Goal: Task Accomplishment & Management: Use online tool/utility

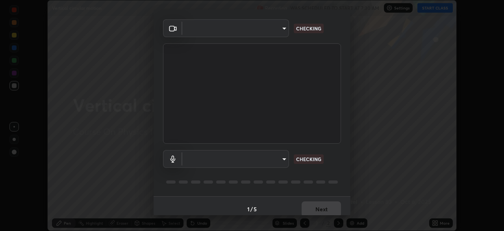
scroll to position [28, 0]
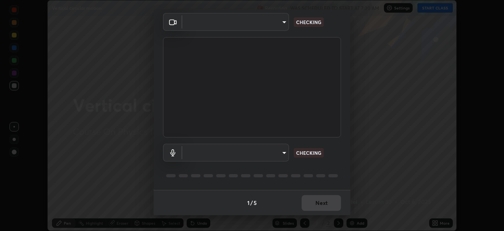
type input "5e1da8a903b220cac6b31686ac77a2afb6daddba6b0fd13541602d8cc7df4534"
click at [264, 151] on body "Erase all Vertical circular motion Recording WAS SCHEDULED TO START AT 7:30 AM …" at bounding box center [252, 115] width 504 height 231
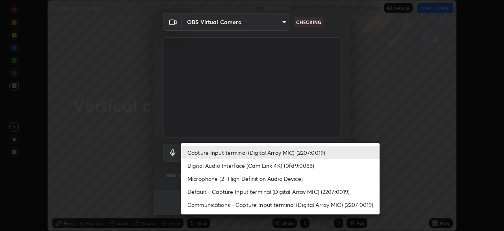
click at [255, 165] on li "Digital Audio Interface (Cam Link 4K) (0fd9:0066)" at bounding box center [280, 165] width 199 height 13
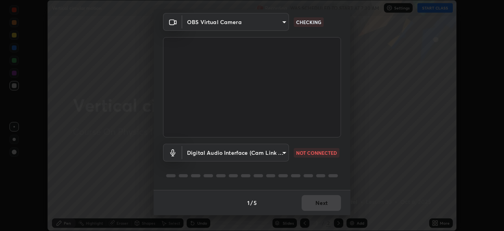
click at [254, 153] on body "Erase all Vertical circular motion Recording WAS SCHEDULED TO START AT 7:30 AM …" at bounding box center [252, 115] width 504 height 231
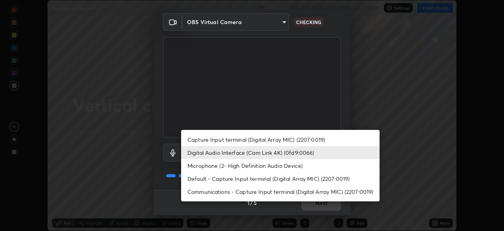
click at [248, 140] on li "Capture Input terminal (Digital Array MIC) (2207:0019)" at bounding box center [280, 139] width 199 height 13
type input "4d16ab44165bf5c46e2cd37366e4cac206229eeca596e5c209da5c9d20a00c2c"
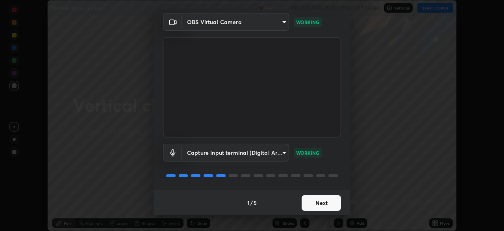
click at [326, 203] on button "Next" at bounding box center [321, 203] width 39 height 16
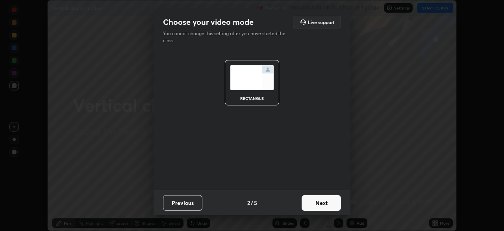
scroll to position [0, 0]
click at [322, 203] on button "Next" at bounding box center [321, 203] width 39 height 16
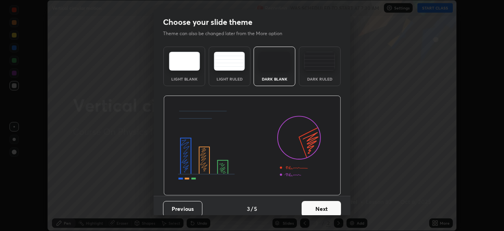
click at [322, 203] on button "Next" at bounding box center [321, 209] width 39 height 16
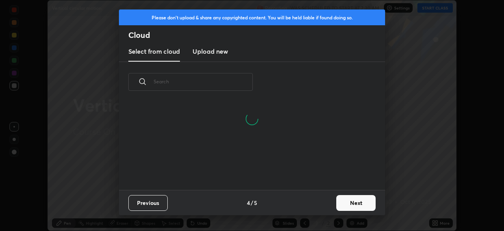
click at [349, 202] on button "Next" at bounding box center [355, 203] width 39 height 16
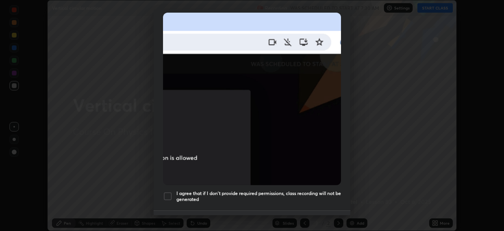
scroll to position [173, 0]
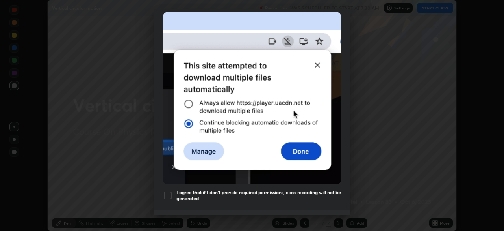
click at [171, 191] on div at bounding box center [167, 194] width 9 height 9
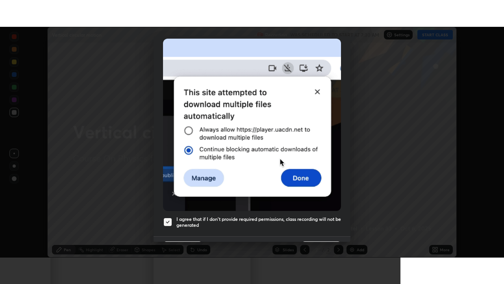
scroll to position [189, 0]
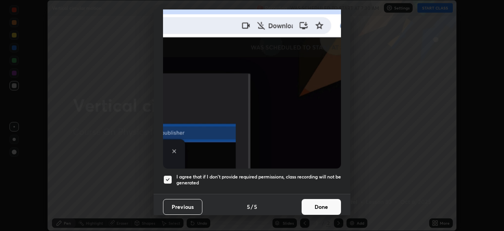
click at [320, 202] on button "Done" at bounding box center [321, 207] width 39 height 16
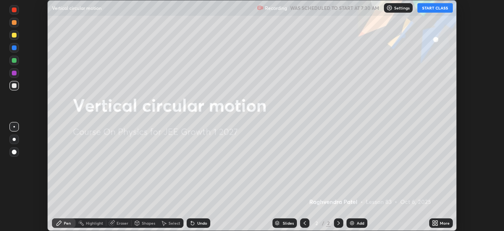
click at [437, 221] on icon at bounding box center [437, 221] width 2 height 2
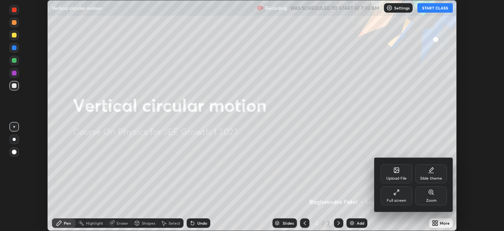
click at [396, 201] on div "Full screen" at bounding box center [397, 200] width 20 height 4
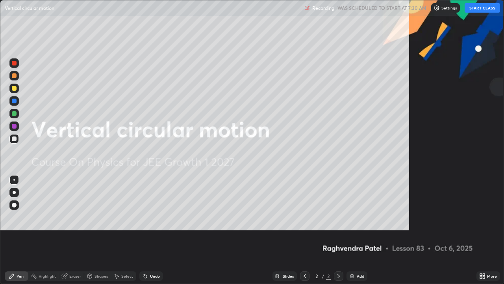
scroll to position [284, 504]
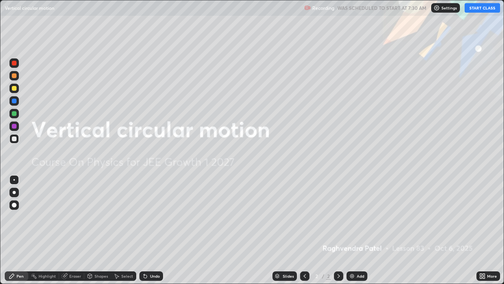
click at [473, 7] on button "START CLASS" at bounding box center [482, 7] width 35 height 9
click at [355, 230] on div "Add" at bounding box center [357, 275] width 21 height 9
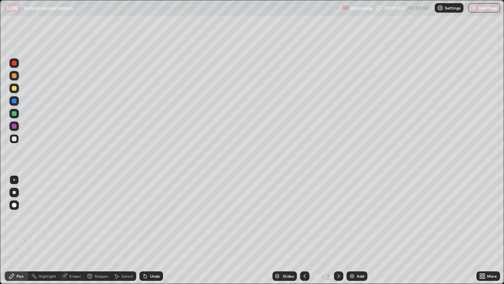
click at [72, 230] on div "Eraser" at bounding box center [75, 276] width 12 height 4
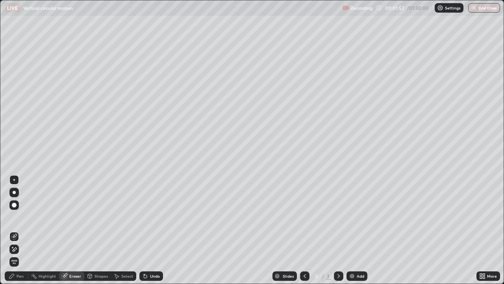
click at [20, 230] on div "Pen" at bounding box center [17, 275] width 24 height 9
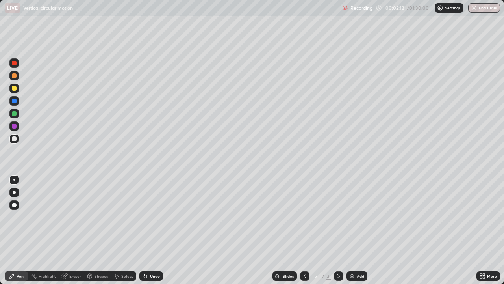
click at [144, 230] on icon at bounding box center [145, 276] width 3 height 3
click at [98, 230] on div "Shapes" at bounding box center [101, 276] width 13 height 4
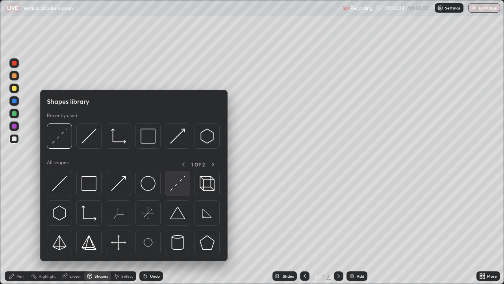
click at [182, 188] on img at bounding box center [177, 183] width 15 height 15
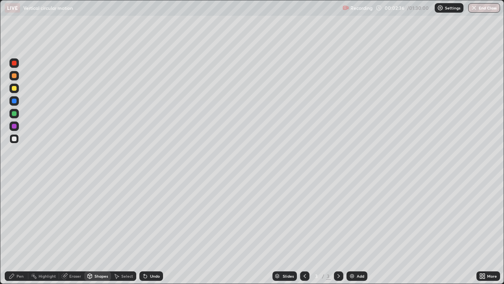
click at [21, 230] on div "Pen" at bounding box center [20, 276] width 7 height 4
click at [153, 230] on div "Undo" at bounding box center [155, 276] width 10 height 4
click at [154, 230] on div "Undo" at bounding box center [151, 275] width 24 height 9
click at [72, 230] on div "Eraser" at bounding box center [75, 276] width 12 height 4
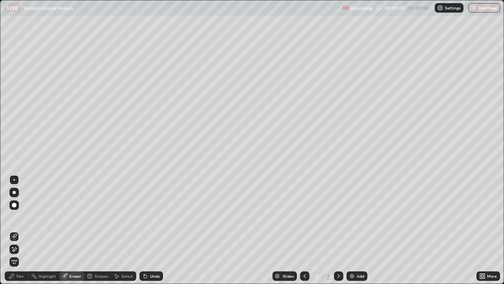
click at [22, 230] on div "Pen" at bounding box center [17, 275] width 24 height 9
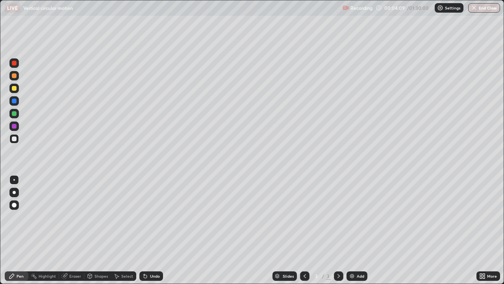
click at [151, 230] on div "Undo" at bounding box center [155, 276] width 10 height 4
click at [150, 230] on div "Undo" at bounding box center [155, 276] width 10 height 4
click at [354, 230] on img at bounding box center [352, 276] width 6 height 6
click at [74, 230] on div "Eraser" at bounding box center [75, 276] width 12 height 4
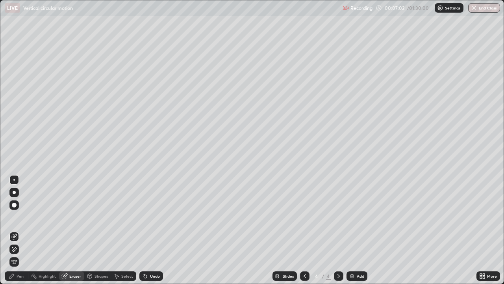
click at [96, 230] on div "Shapes" at bounding box center [101, 276] width 13 height 4
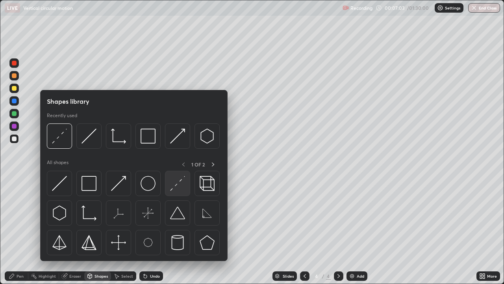
click at [178, 182] on img at bounding box center [177, 183] width 15 height 15
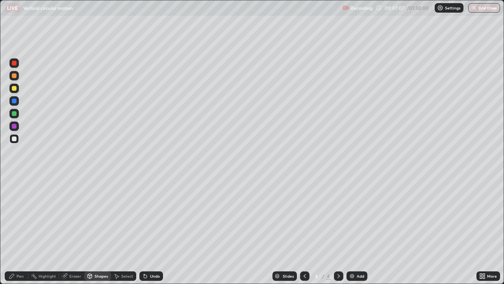
click at [22, 230] on div "Pen" at bounding box center [17, 275] width 24 height 9
click at [147, 230] on div "Undo" at bounding box center [151, 275] width 24 height 9
click at [154, 230] on div "Undo" at bounding box center [155, 276] width 10 height 4
click at [153, 230] on div "Undo" at bounding box center [151, 275] width 24 height 9
click at [73, 230] on div "Eraser" at bounding box center [75, 276] width 12 height 4
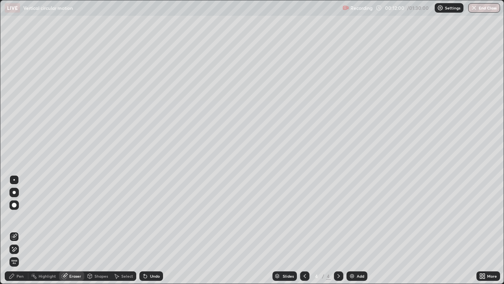
click at [17, 230] on div "Pen" at bounding box center [20, 276] width 7 height 4
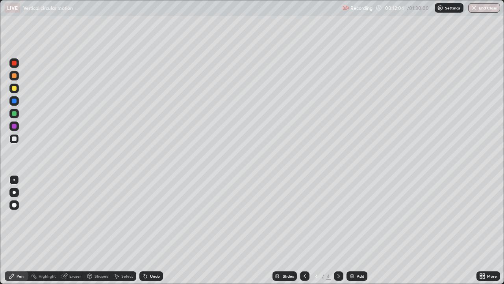
click at [79, 230] on div "Eraser" at bounding box center [71, 275] width 25 height 9
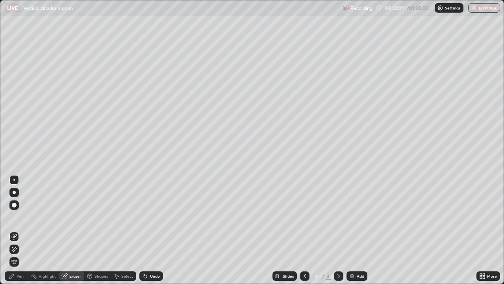
click at [22, 230] on div "Pen" at bounding box center [20, 276] width 7 height 4
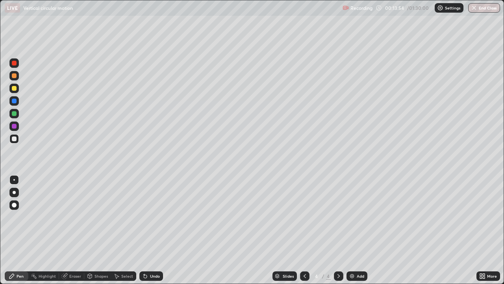
click at [355, 230] on div "Add" at bounding box center [357, 275] width 21 height 9
click at [149, 230] on div "Undo" at bounding box center [151, 275] width 24 height 9
click at [151, 230] on div "Undo" at bounding box center [155, 276] width 10 height 4
click at [158, 230] on div "Undo" at bounding box center [155, 276] width 10 height 4
click at [359, 230] on div "Add" at bounding box center [360, 276] width 7 height 4
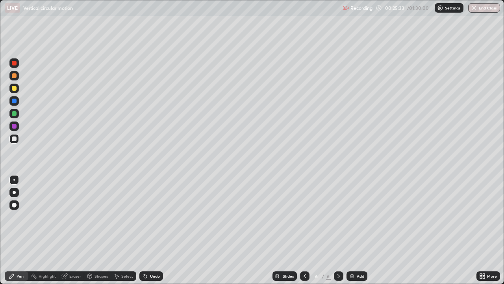
click at [151, 230] on div "Undo" at bounding box center [155, 276] width 10 height 4
click at [152, 230] on div "Undo" at bounding box center [155, 276] width 10 height 4
click at [151, 230] on div "Undo" at bounding box center [155, 276] width 10 height 4
click at [149, 230] on div "Undo" at bounding box center [151, 275] width 24 height 9
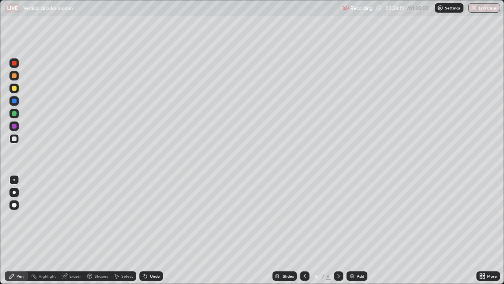
click at [144, 230] on icon at bounding box center [145, 276] width 3 height 3
click at [150, 230] on div "Undo" at bounding box center [155, 276] width 10 height 4
click at [153, 230] on div "Undo" at bounding box center [155, 276] width 10 height 4
click at [152, 230] on div "Undo" at bounding box center [155, 276] width 10 height 4
click at [357, 230] on div "Add" at bounding box center [360, 276] width 7 height 4
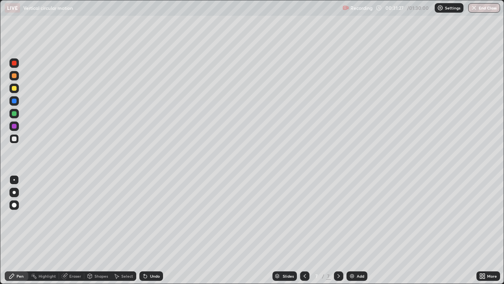
click at [70, 230] on div "Eraser" at bounding box center [75, 276] width 12 height 4
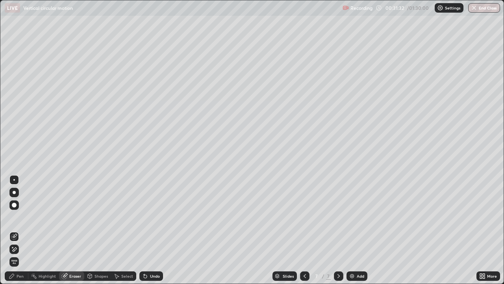
click at [17, 230] on div "Pen" at bounding box center [20, 276] width 7 height 4
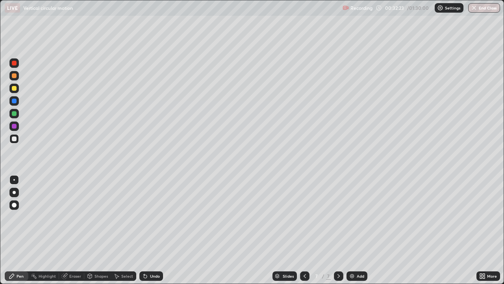
click at [67, 230] on icon at bounding box center [64, 276] width 6 height 6
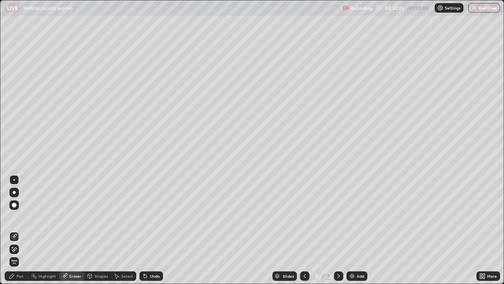
click at [19, 230] on div "Pen" at bounding box center [20, 276] width 7 height 4
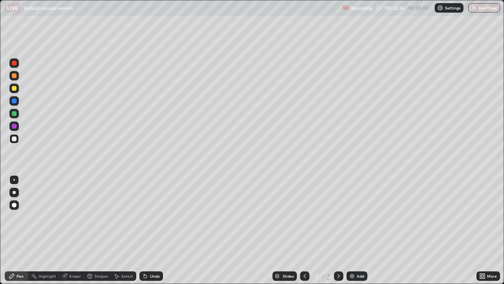
click at [152, 230] on div "Undo" at bounding box center [155, 276] width 10 height 4
click at [354, 230] on img at bounding box center [352, 276] width 6 height 6
click at [16, 138] on div at bounding box center [14, 138] width 5 height 5
click at [18, 87] on div at bounding box center [13, 88] width 9 height 9
click at [17, 136] on div at bounding box center [13, 138] width 9 height 9
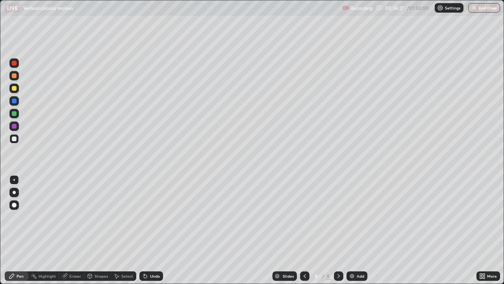
click at [100, 230] on div "Shapes" at bounding box center [101, 276] width 13 height 4
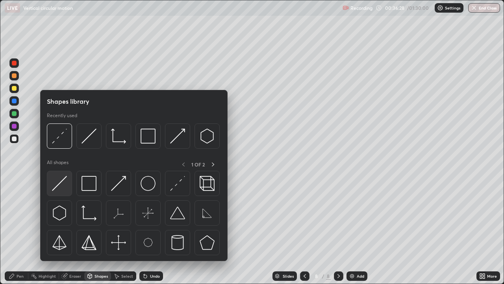
click at [65, 189] on img at bounding box center [59, 183] width 15 height 15
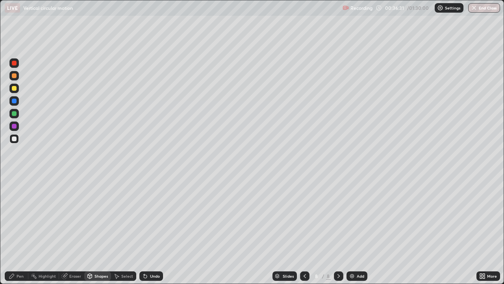
click at [16, 230] on div "Pen" at bounding box center [17, 275] width 24 height 9
click at [153, 230] on div "Undo" at bounding box center [155, 276] width 10 height 4
click at [155, 230] on div "Undo" at bounding box center [151, 275] width 24 height 9
click at [154, 230] on div "Undo" at bounding box center [151, 275] width 24 height 9
click at [152, 230] on div "Undo" at bounding box center [151, 275] width 24 height 9
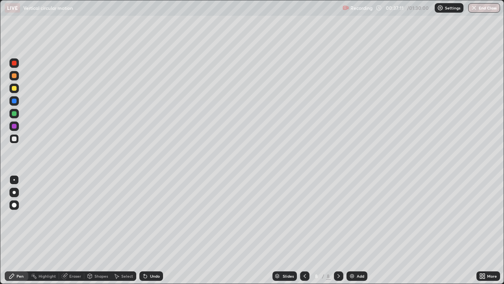
click at [152, 230] on div "Undo" at bounding box center [151, 275] width 24 height 9
click at [71, 230] on div "Eraser" at bounding box center [75, 276] width 12 height 4
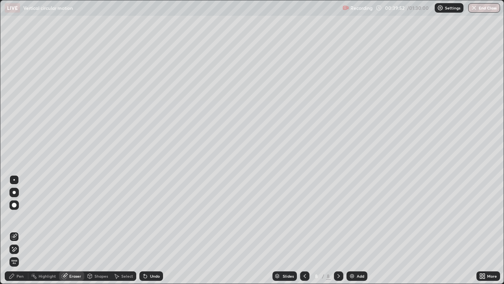
click at [23, 230] on div "Pen" at bounding box center [17, 275] width 24 height 9
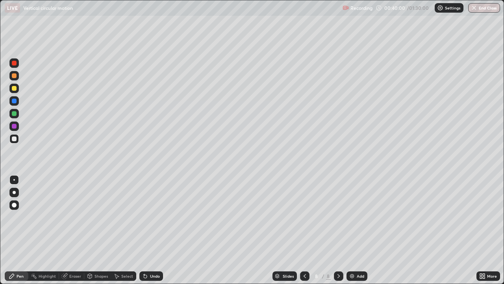
click at [78, 230] on div "Eraser" at bounding box center [75, 276] width 12 height 4
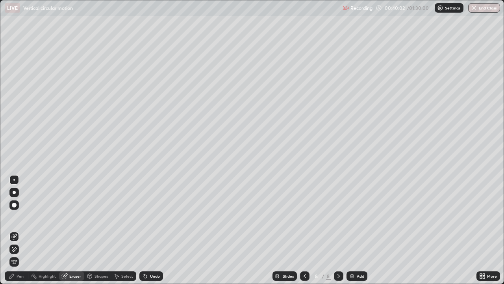
click at [19, 230] on div "Pen" at bounding box center [20, 276] width 7 height 4
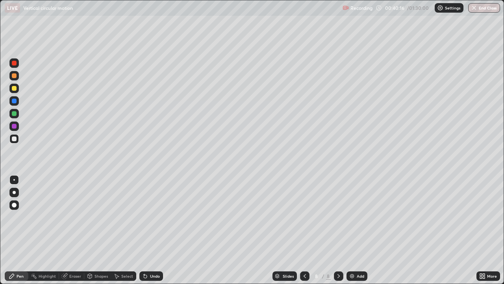
click at [17, 88] on div at bounding box center [13, 88] width 9 height 9
click at [20, 91] on div at bounding box center [14, 88] width 13 height 13
click at [15, 139] on div at bounding box center [14, 138] width 5 height 5
click at [151, 230] on div "Undo" at bounding box center [155, 276] width 10 height 4
click at [17, 115] on div at bounding box center [13, 113] width 9 height 9
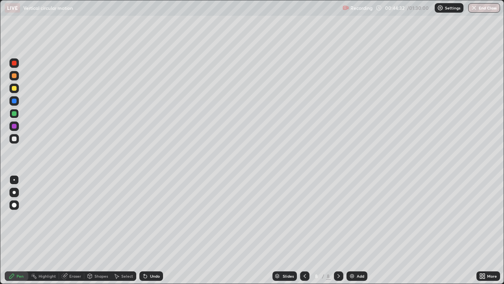
click at [15, 140] on div at bounding box center [14, 138] width 5 height 5
click at [355, 230] on div "Add" at bounding box center [357, 275] width 21 height 9
click at [15, 138] on div at bounding box center [14, 138] width 5 height 5
click at [157, 230] on div "Undo" at bounding box center [155, 276] width 10 height 4
click at [75, 230] on div "Eraser" at bounding box center [71, 275] width 25 height 9
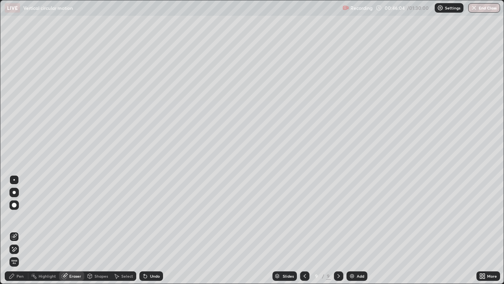
click at [20, 230] on div "Pen" at bounding box center [20, 276] width 7 height 4
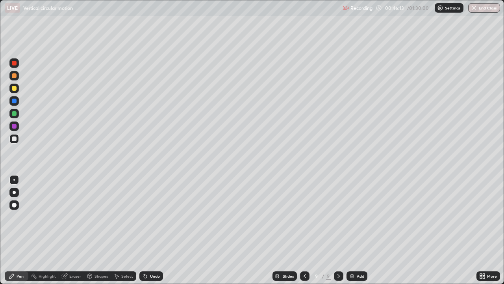
click at [16, 87] on div at bounding box center [14, 88] width 5 height 5
click at [76, 230] on div "Eraser" at bounding box center [75, 276] width 12 height 4
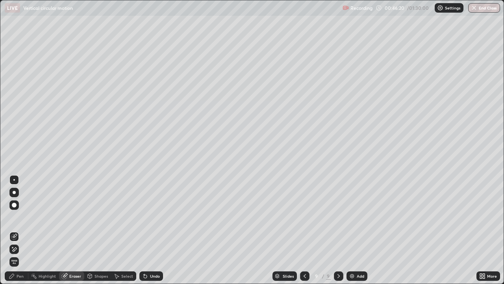
click at [17, 230] on div "Pen" at bounding box center [17, 275] width 24 height 9
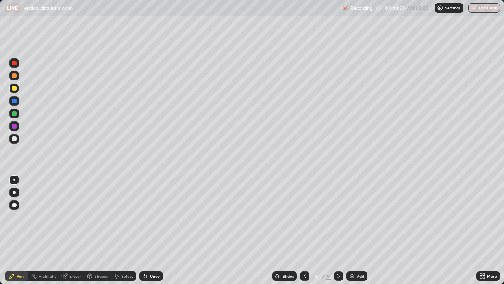
click at [17, 136] on div at bounding box center [13, 138] width 9 height 9
click at [156, 230] on div "Undo" at bounding box center [155, 276] width 10 height 4
click at [72, 230] on div "Eraser" at bounding box center [75, 276] width 12 height 4
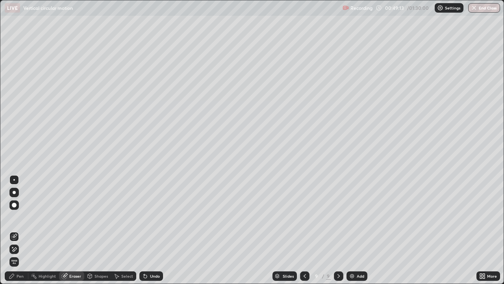
click at [22, 230] on div "Pen" at bounding box center [17, 275] width 24 height 9
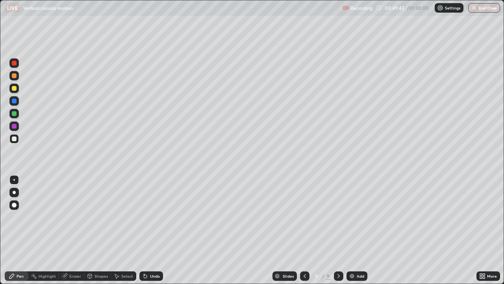
click at [16, 87] on div at bounding box center [14, 88] width 5 height 5
click at [352, 230] on img at bounding box center [352, 276] width 6 height 6
click at [16, 135] on div at bounding box center [13, 138] width 9 height 9
click at [18, 88] on div at bounding box center [13, 88] width 9 height 9
click at [121, 230] on div "Select" at bounding box center [127, 276] width 12 height 4
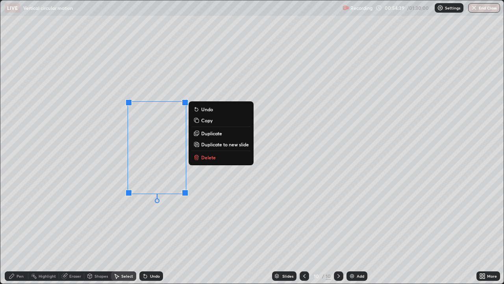
click at [173, 230] on div "0 ° Undo Copy Duplicate Duplicate to new slide Delete" at bounding box center [252, 141] width 504 height 283
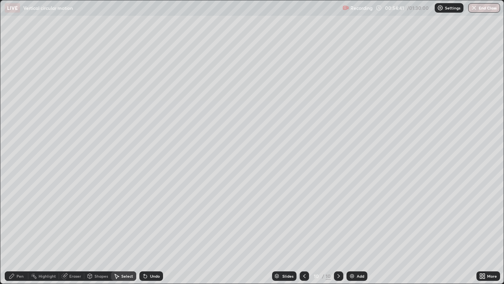
click at [24, 230] on div "Pen" at bounding box center [17, 275] width 24 height 9
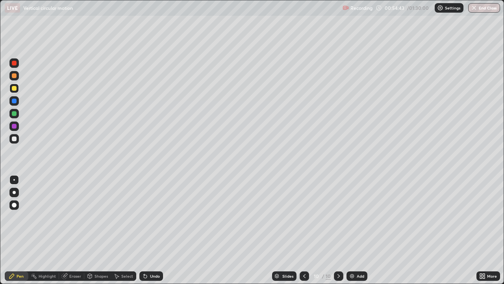
click at [15, 139] on div at bounding box center [14, 138] width 5 height 5
click at [76, 230] on div "Eraser" at bounding box center [75, 276] width 12 height 4
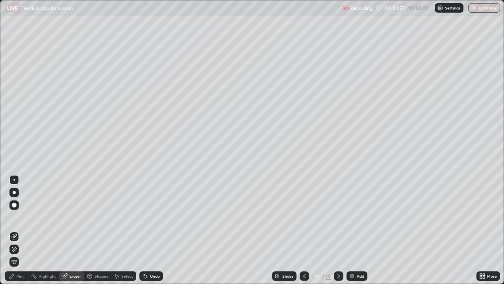
click at [26, 230] on div "Pen" at bounding box center [17, 275] width 24 height 9
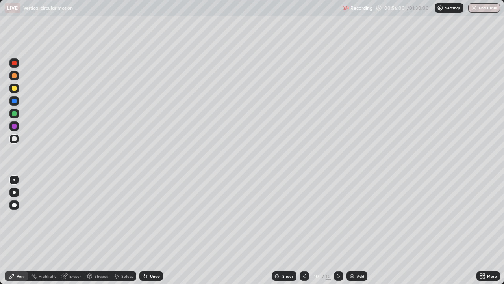
click at [73, 230] on div "Eraser" at bounding box center [75, 276] width 12 height 4
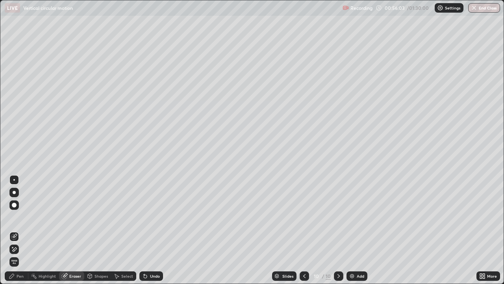
click at [16, 230] on div "Pen" at bounding box center [17, 275] width 24 height 9
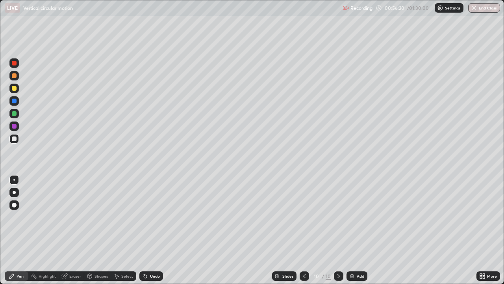
click at [74, 230] on div "Eraser" at bounding box center [71, 275] width 25 height 9
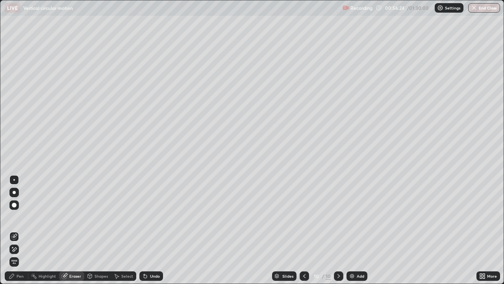
click at [20, 230] on div "Pen" at bounding box center [20, 276] width 7 height 4
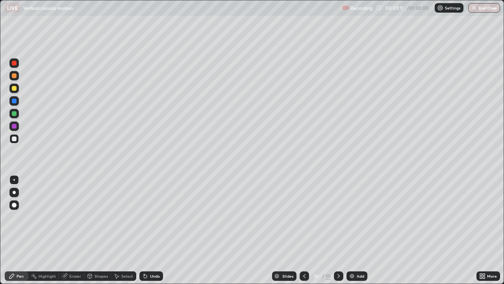
click at [102, 230] on div "Shapes" at bounding box center [101, 276] width 13 height 4
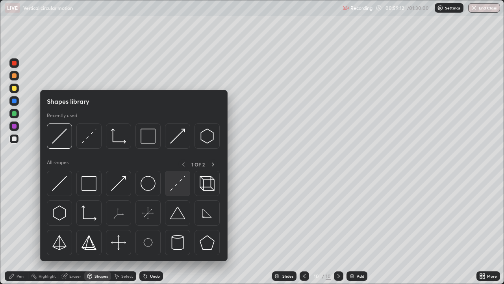
click at [178, 186] on img at bounding box center [177, 183] width 15 height 15
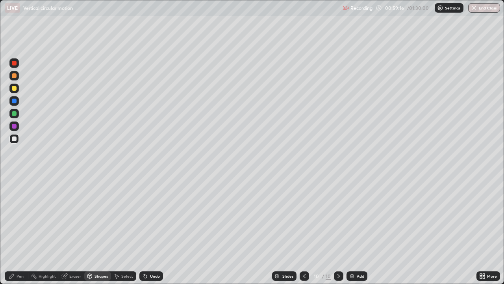
click at [19, 230] on div "Pen" at bounding box center [20, 276] width 7 height 4
click at [149, 230] on div "Undo" at bounding box center [151, 275] width 24 height 9
click at [16, 88] on div at bounding box center [14, 88] width 5 height 5
click at [357, 230] on div "Add" at bounding box center [357, 275] width 21 height 9
click at [17, 137] on div at bounding box center [13, 138] width 9 height 9
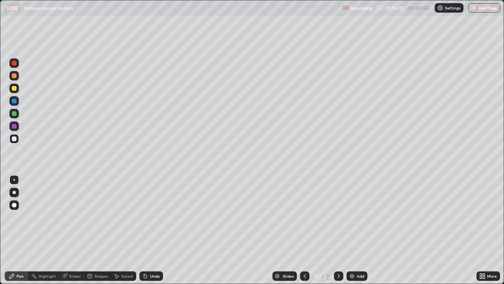
click at [301, 230] on div at bounding box center [304, 275] width 9 height 9
click at [338, 230] on icon at bounding box center [339, 276] width 6 height 6
click at [302, 230] on div at bounding box center [304, 276] width 9 height 16
click at [337, 230] on icon at bounding box center [339, 276] width 6 height 6
click at [303, 230] on icon at bounding box center [305, 276] width 6 height 6
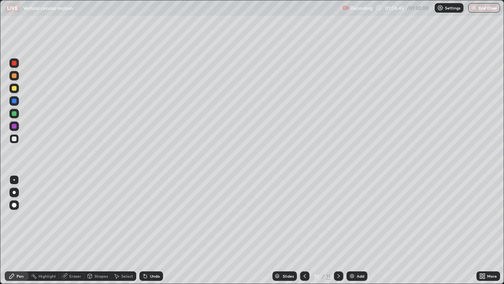
click at [338, 230] on icon at bounding box center [339, 276] width 6 height 6
click at [73, 230] on div "Eraser" at bounding box center [75, 276] width 12 height 4
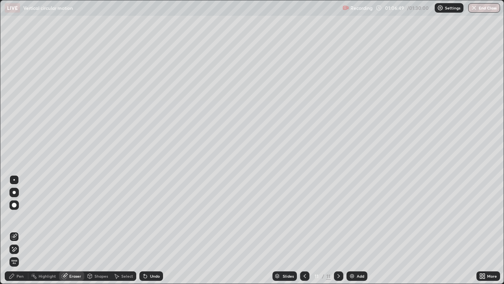
click at [19, 230] on div "Pen" at bounding box center [17, 275] width 24 height 9
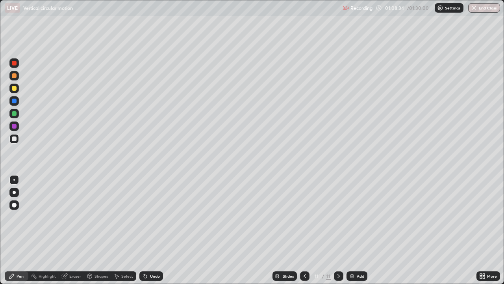
click at [73, 230] on div "Eraser" at bounding box center [75, 276] width 12 height 4
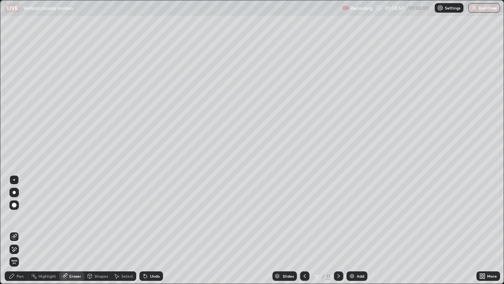
click at [303, 230] on icon at bounding box center [305, 276] width 6 height 6
click at [304, 230] on icon at bounding box center [305, 276] width 6 height 6
click at [21, 230] on div "Pen" at bounding box center [17, 275] width 24 height 9
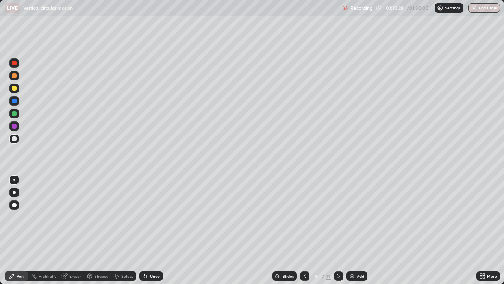
click at [339, 230] on div at bounding box center [338, 275] width 9 height 9
click at [157, 230] on div "Undo" at bounding box center [155, 276] width 10 height 4
click at [338, 230] on icon at bounding box center [339, 276] width 6 height 6
click at [354, 230] on img at bounding box center [352, 276] width 6 height 6
click at [152, 230] on div "Undo" at bounding box center [155, 276] width 10 height 4
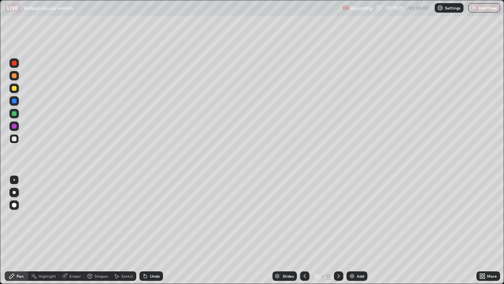
click at [16, 88] on div at bounding box center [14, 88] width 5 height 5
click at [15, 136] on div at bounding box center [13, 138] width 9 height 9
click at [304, 230] on icon at bounding box center [305, 276] width 6 height 6
click at [338, 230] on icon at bounding box center [339, 276] width 6 height 6
click at [479, 8] on button "End Class" at bounding box center [484, 7] width 32 height 9
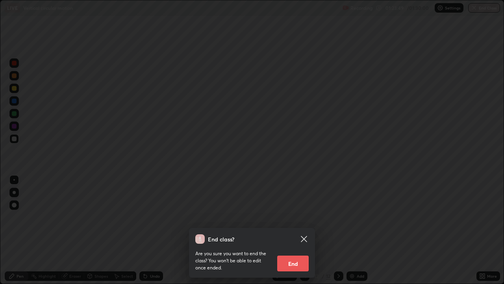
click at [294, 230] on button "End" at bounding box center [293, 263] width 32 height 16
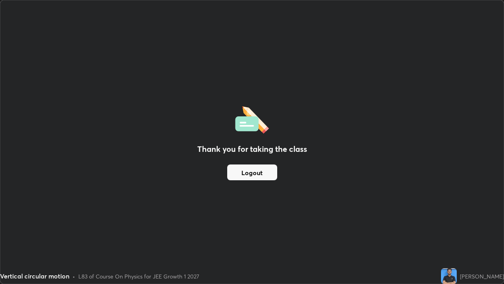
click at [257, 173] on button "Logout" at bounding box center [252, 172] width 50 height 16
